Goal: Task Accomplishment & Management: Manage account settings

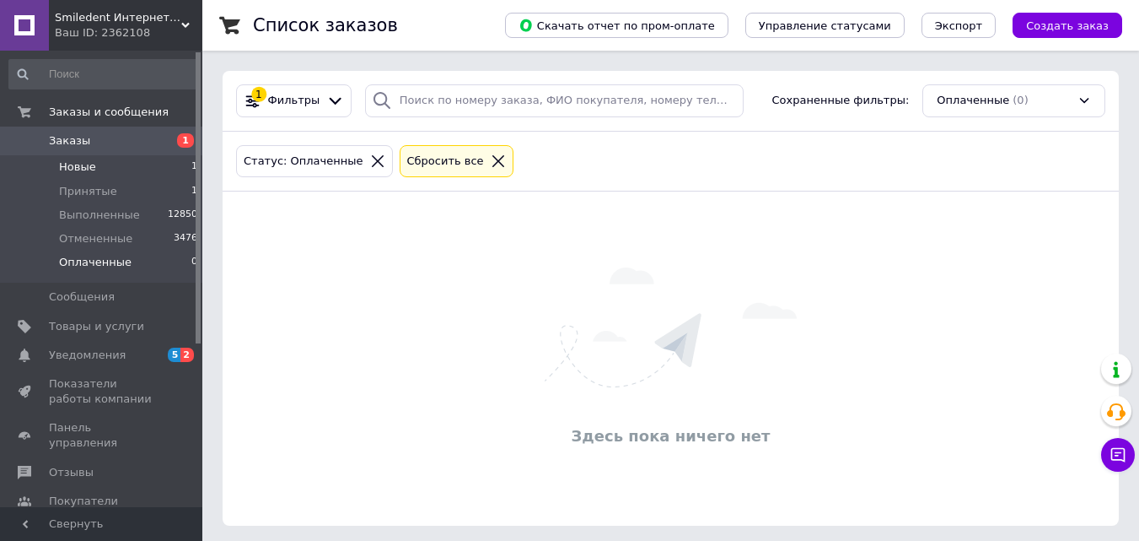
click at [100, 167] on li "Новые 1" at bounding box center [103, 167] width 207 height 24
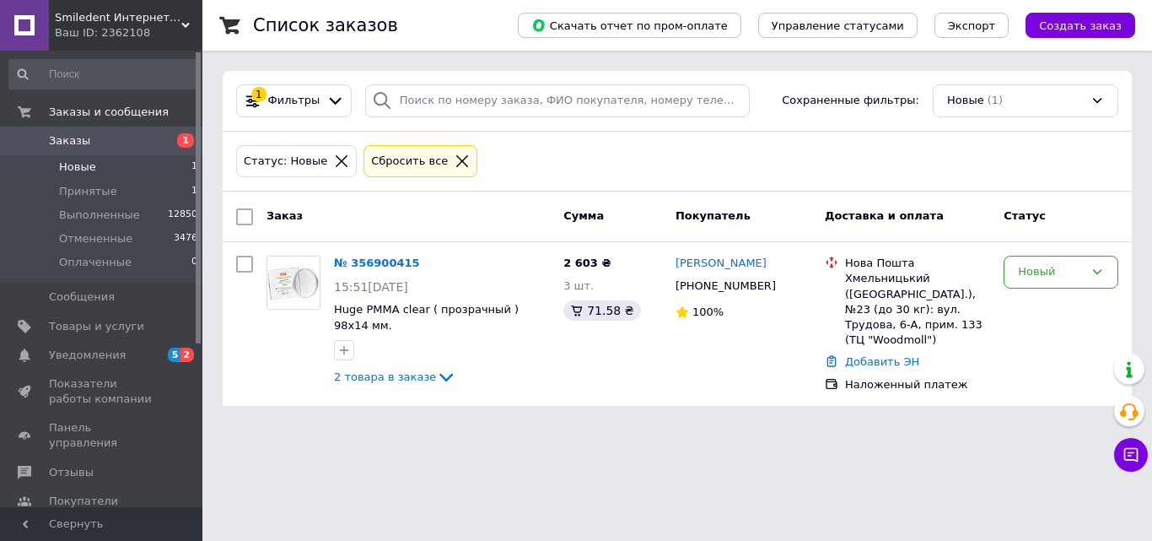
click at [91, 177] on li "Новые 1" at bounding box center [103, 167] width 207 height 24
click at [91, 160] on span "Новые" at bounding box center [77, 166] width 37 height 15
click at [84, 191] on span "Принятые" at bounding box center [88, 191] width 58 height 15
click at [83, 165] on span "Новые" at bounding box center [77, 166] width 37 height 15
click at [85, 186] on span "Принятые" at bounding box center [88, 191] width 58 height 15
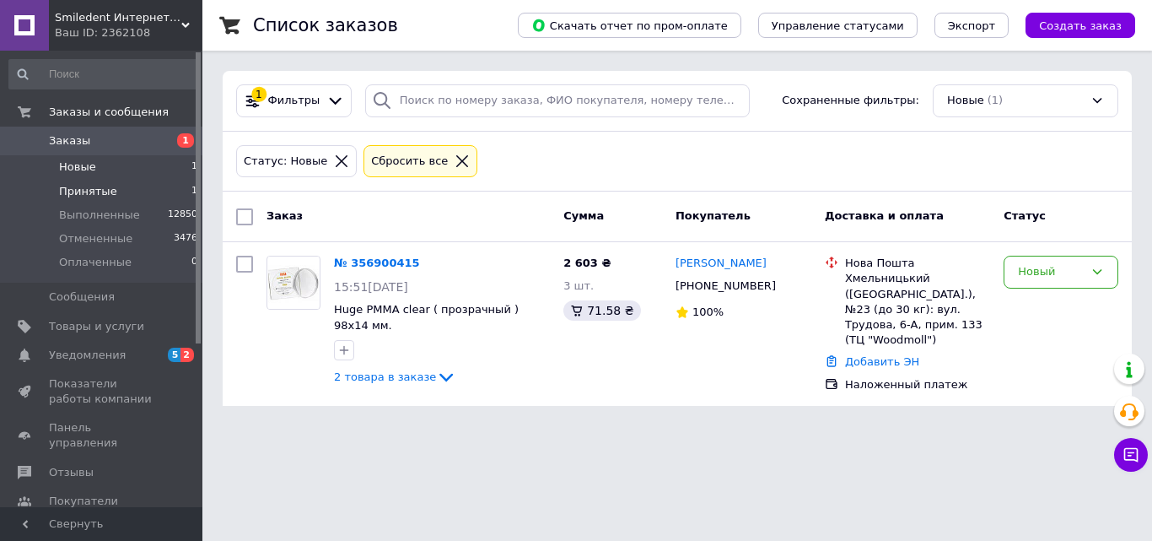
click at [86, 191] on span "Принятые" at bounding box center [88, 191] width 58 height 15
